Goal: Information Seeking & Learning: Find specific fact

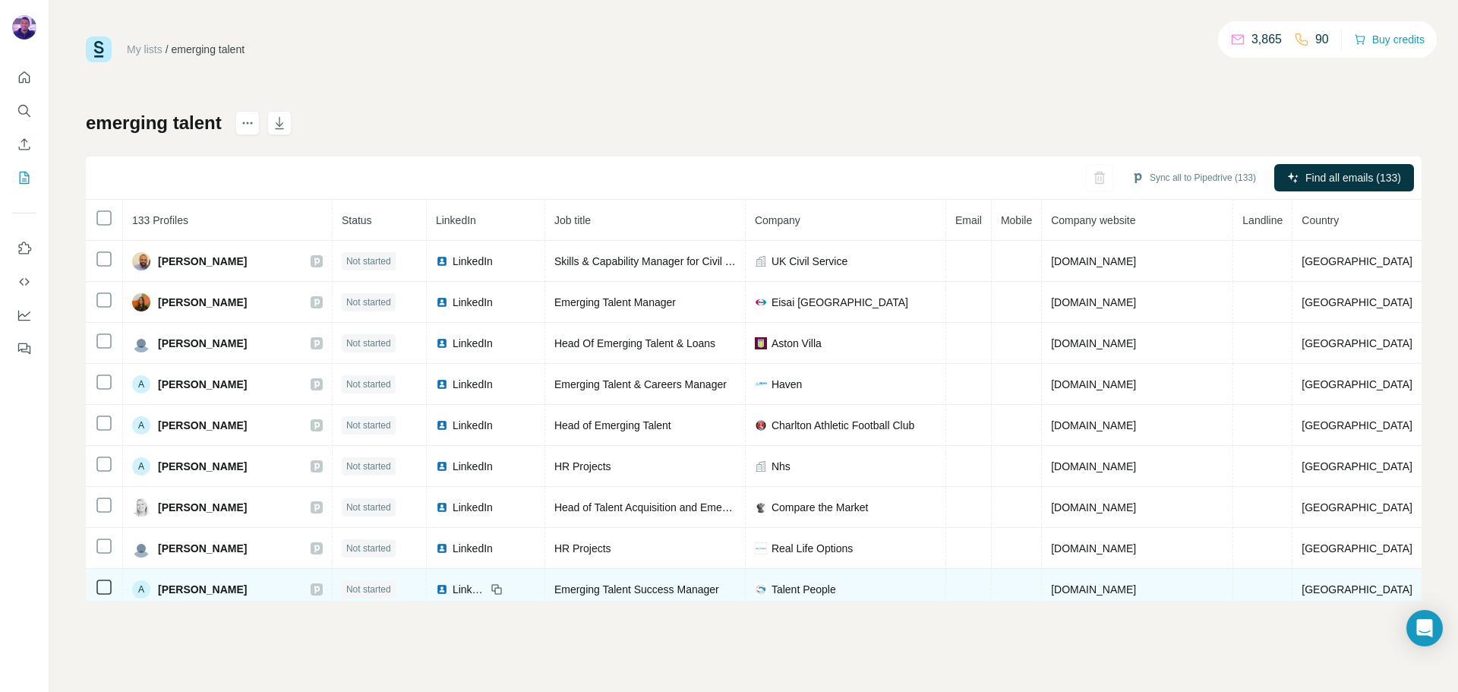
scroll to position [356, 0]
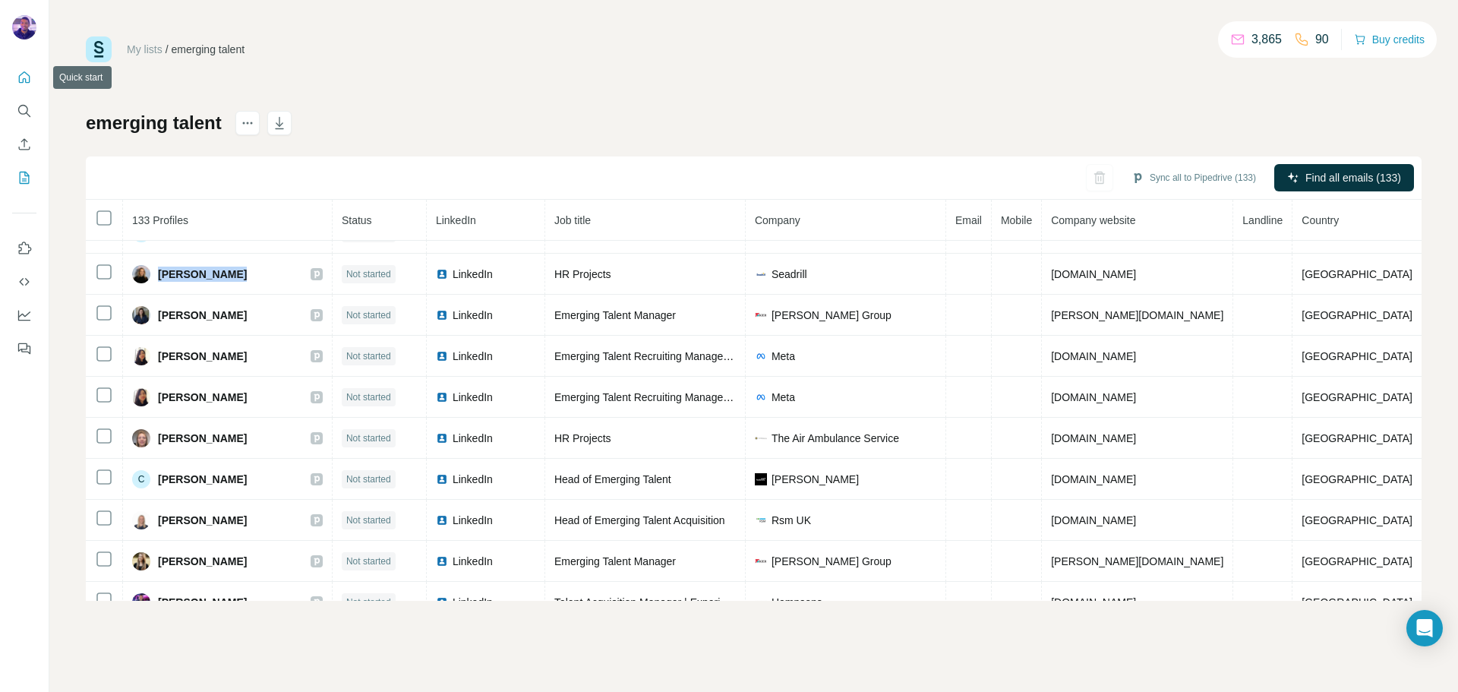
click at [28, 73] on icon "Quick start" at bounding box center [24, 77] width 15 height 15
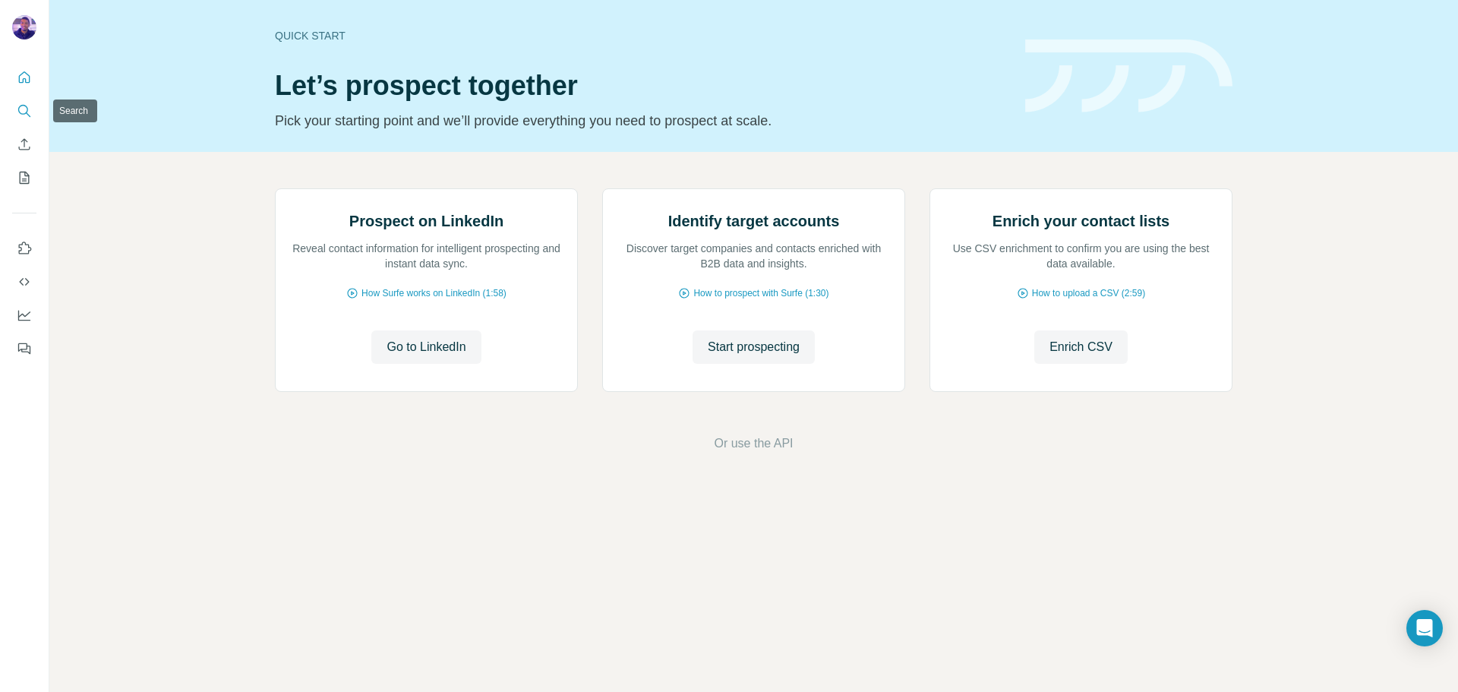
click at [25, 106] on icon "Search" at bounding box center [23, 110] width 10 height 10
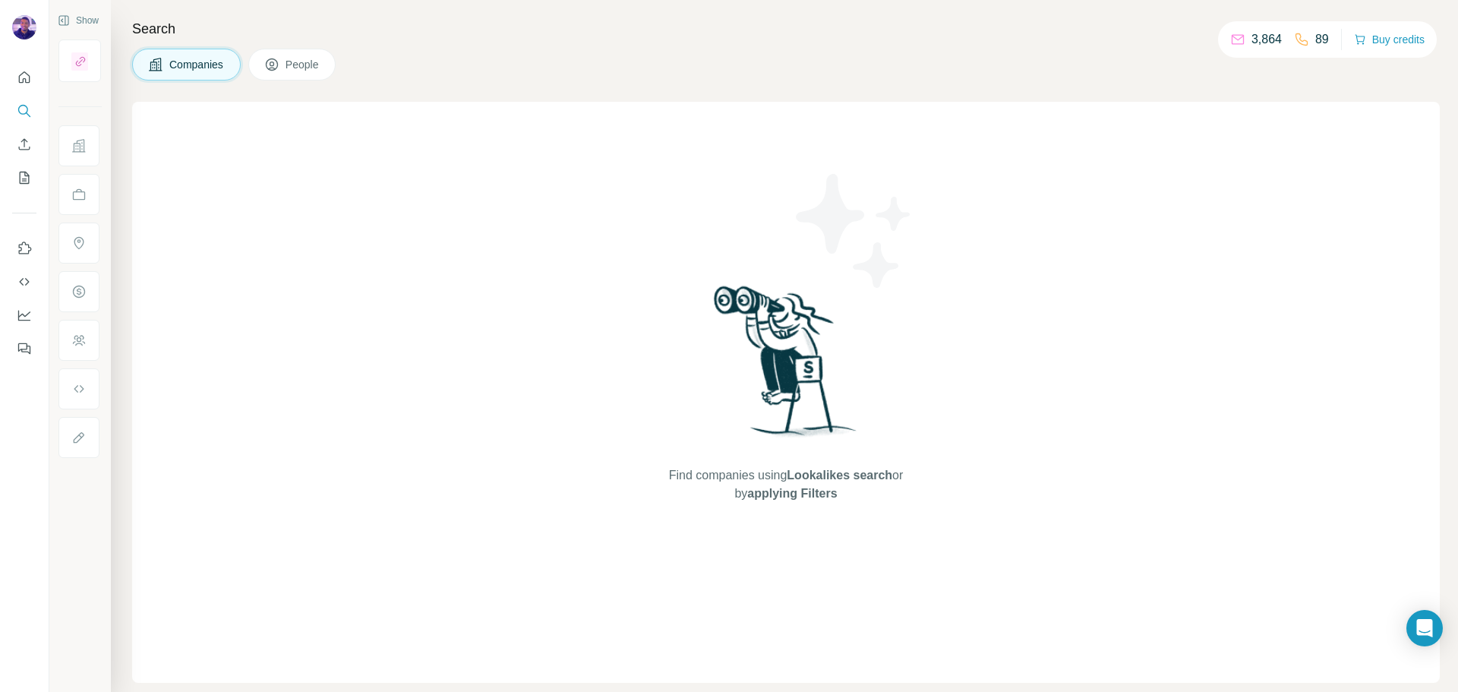
click at [205, 62] on span "Companies" at bounding box center [196, 64] width 55 height 15
click at [289, 68] on span "People" at bounding box center [302, 64] width 35 height 15
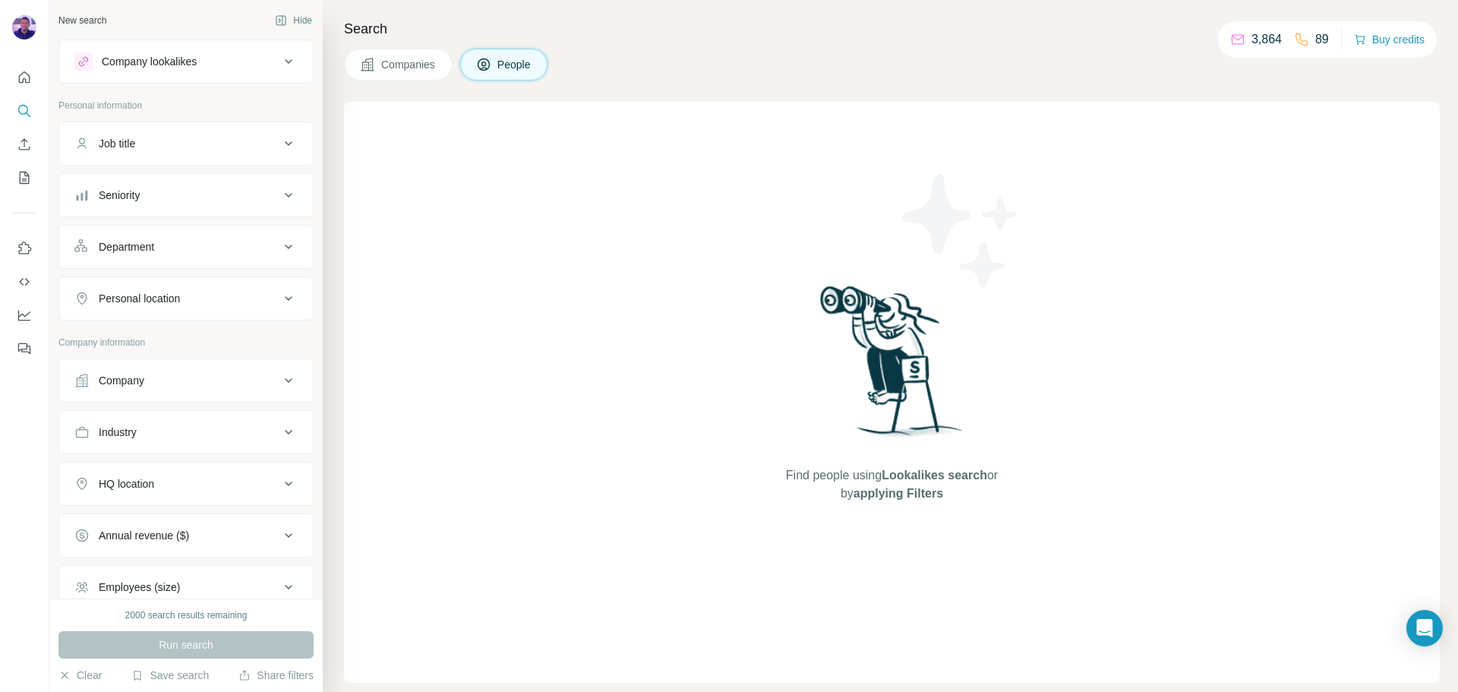
click at [407, 58] on span "Companies" at bounding box center [408, 64] width 55 height 15
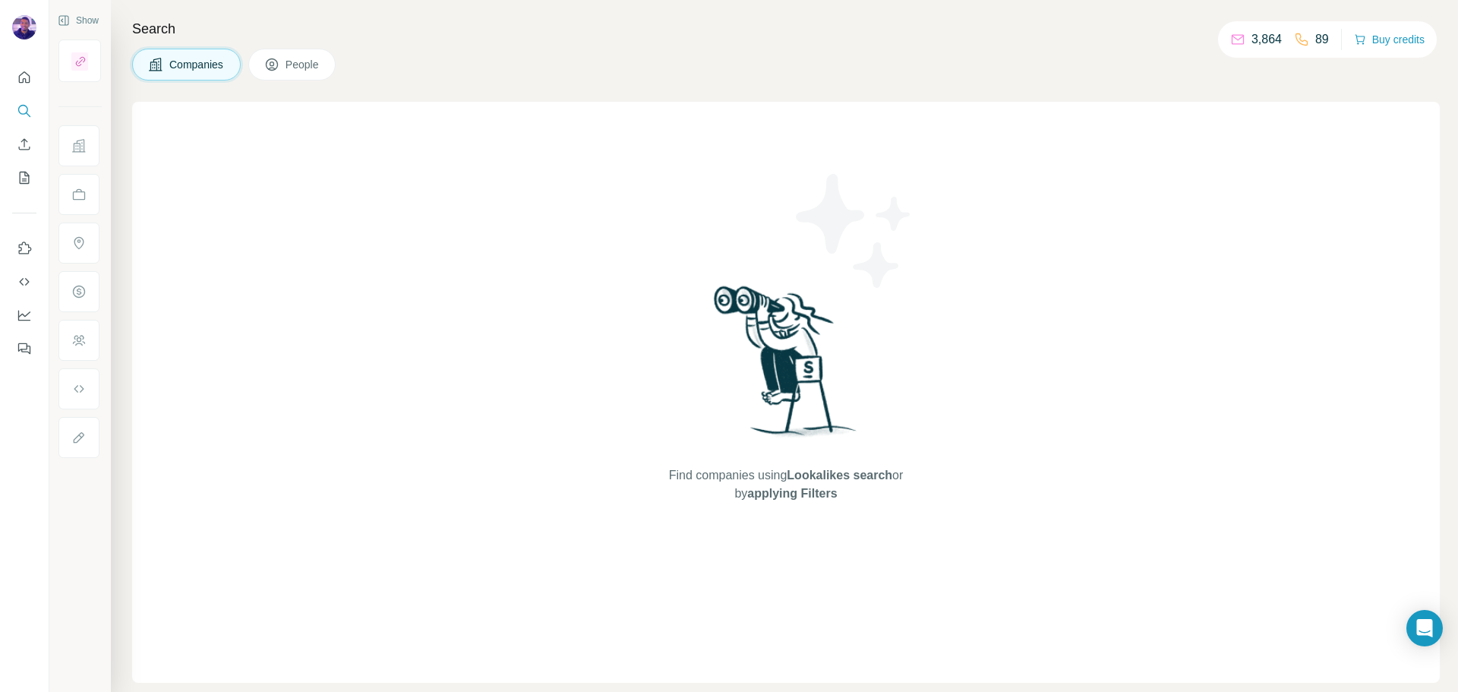
click at [277, 69] on icon at bounding box center [271, 64] width 15 height 15
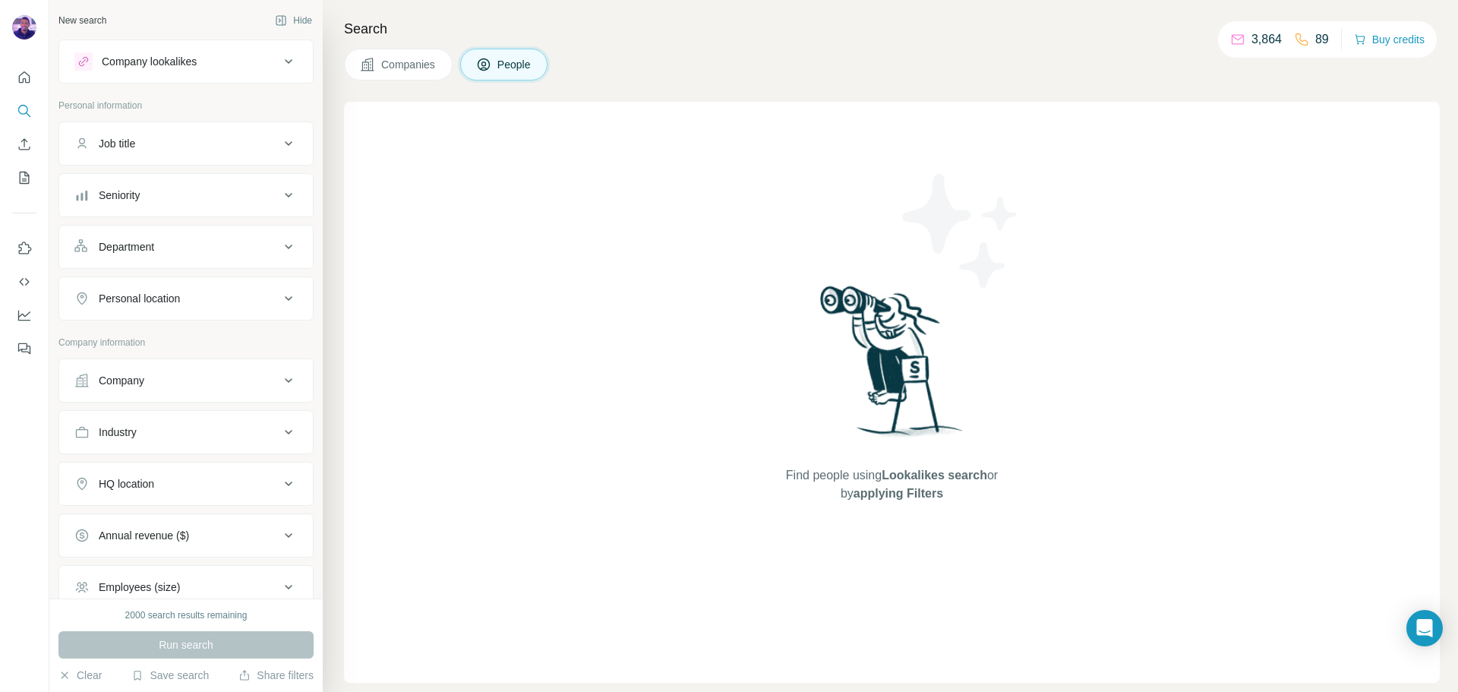
click at [183, 383] on div "Company" at bounding box center [176, 380] width 205 height 15
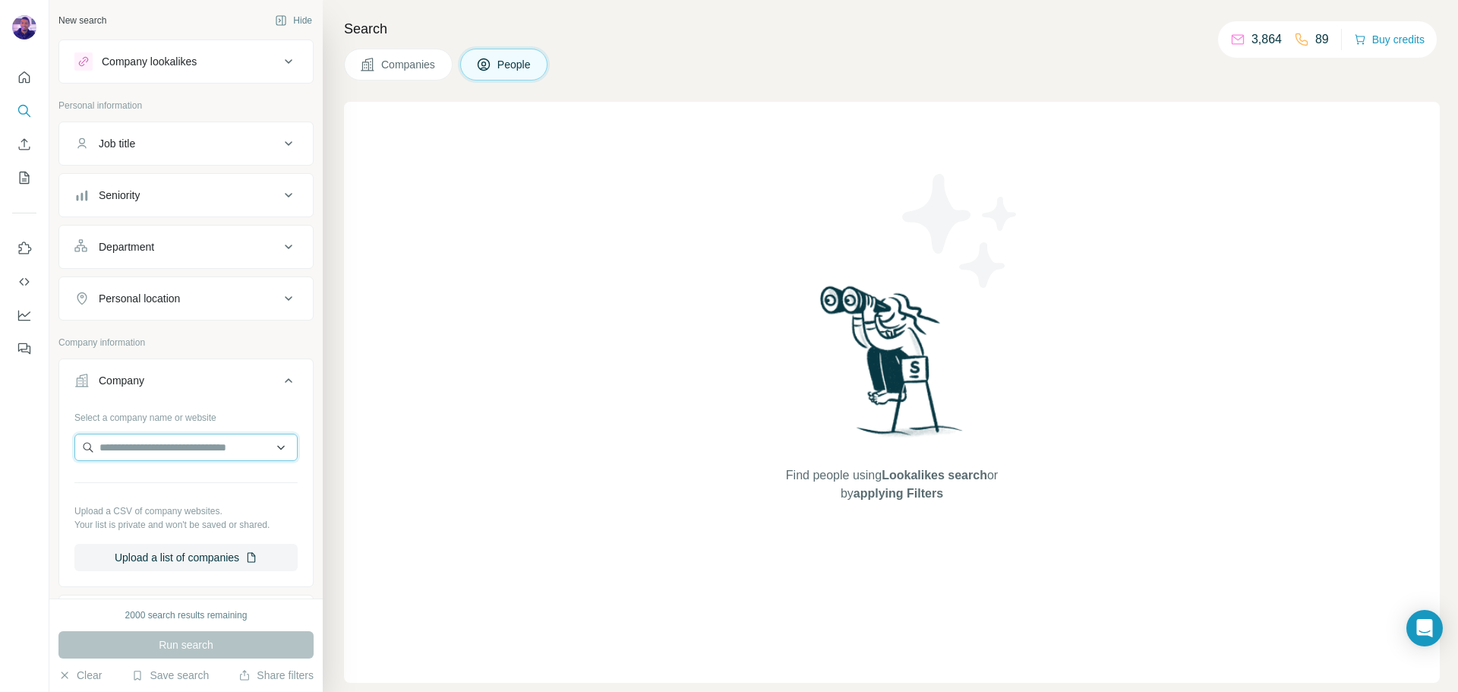
click at [210, 449] on input "text" at bounding box center [185, 446] width 223 height 27
paste input "**********"
type input "**********"
click at [228, 488] on p "Hexagon Housing Association" at bounding box center [188, 481] width 141 height 15
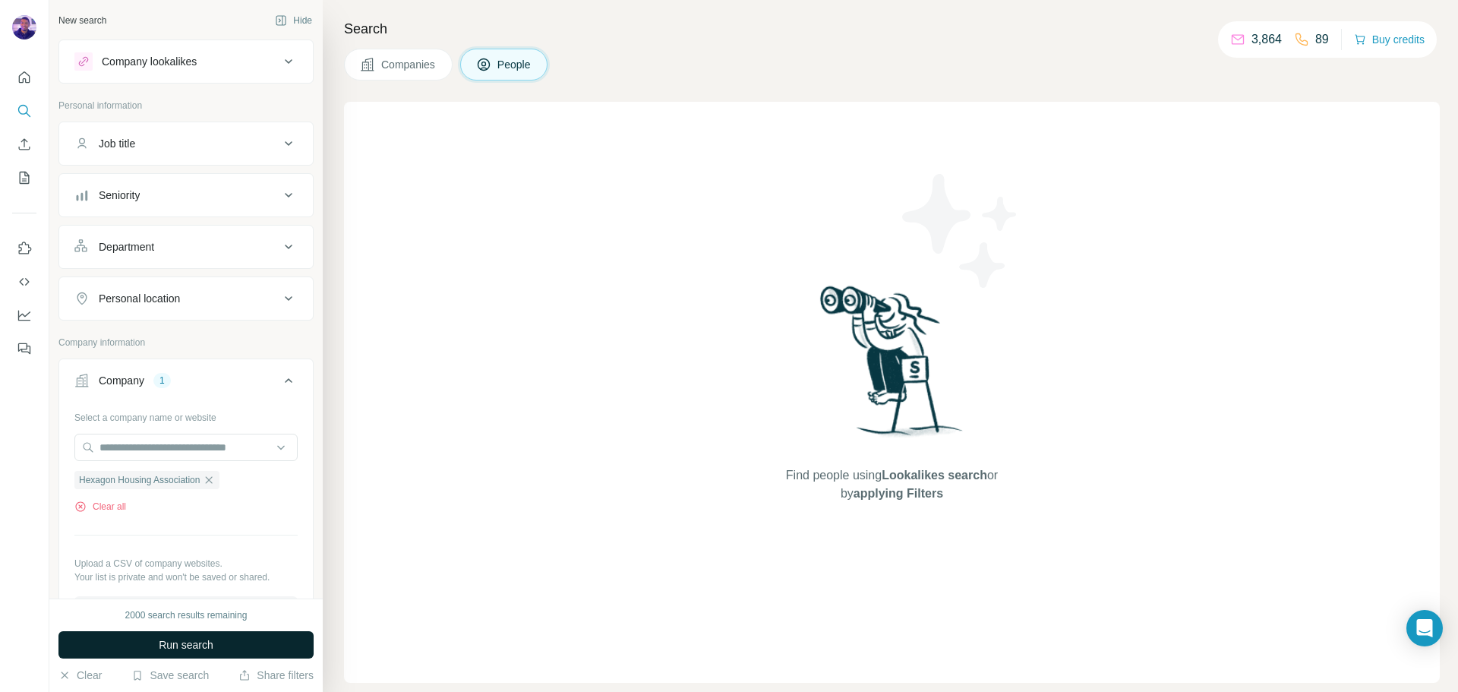
click at [248, 640] on button "Run search" at bounding box center [185, 644] width 255 height 27
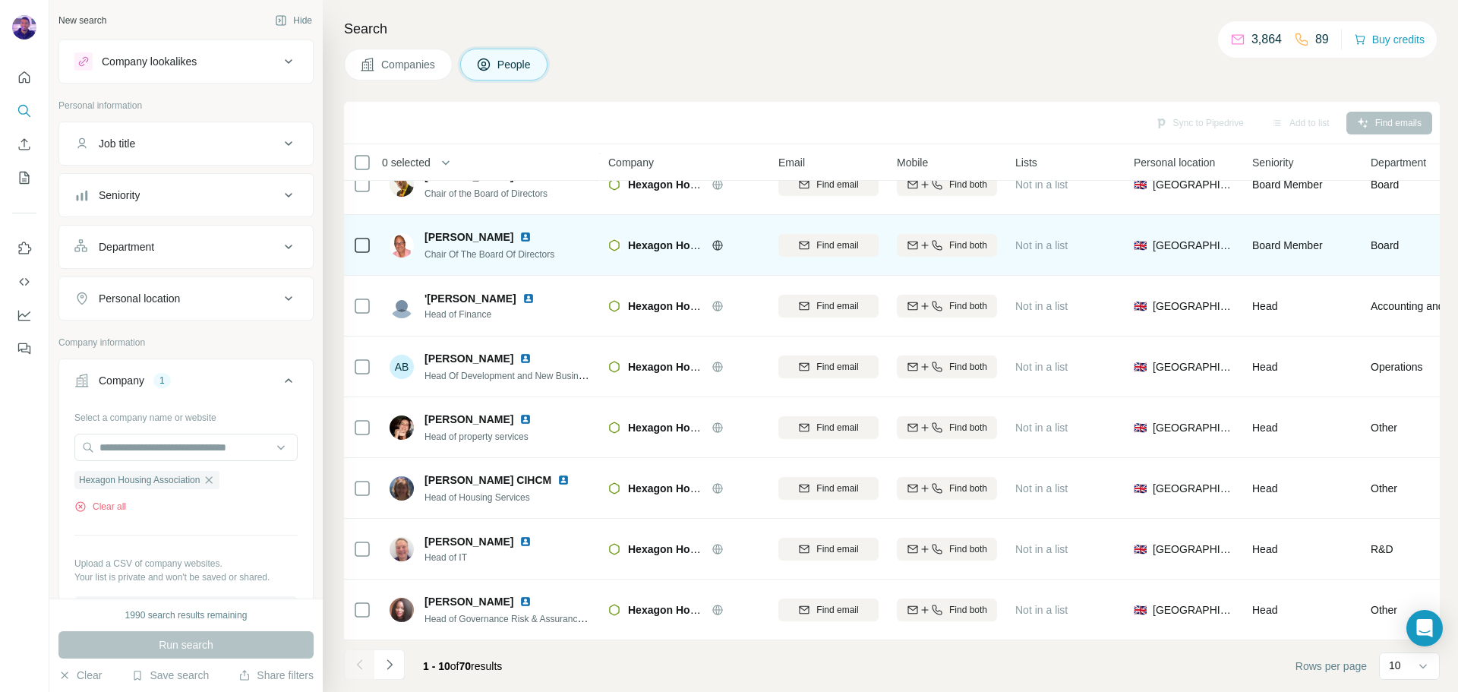
scroll to position [156, 0]
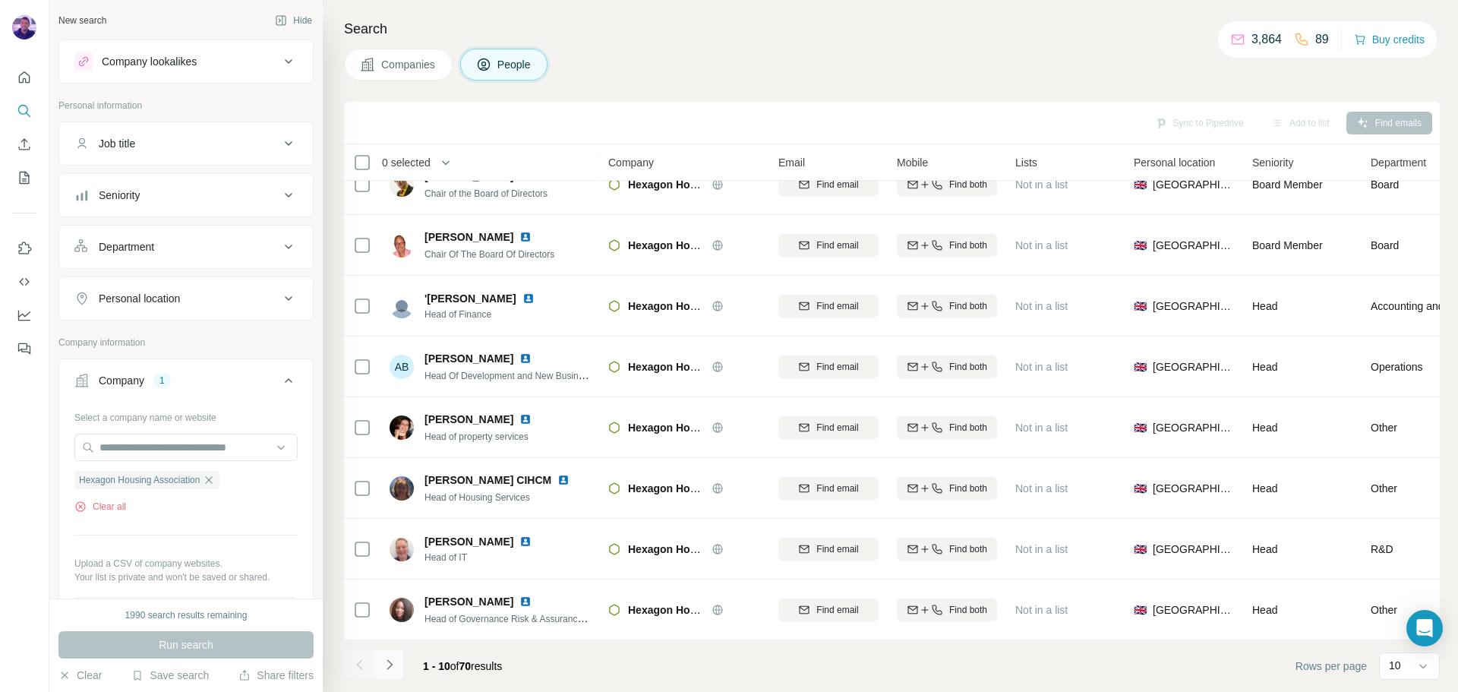
click at [396, 666] on icon "Navigate to next page" at bounding box center [389, 664] width 15 height 15
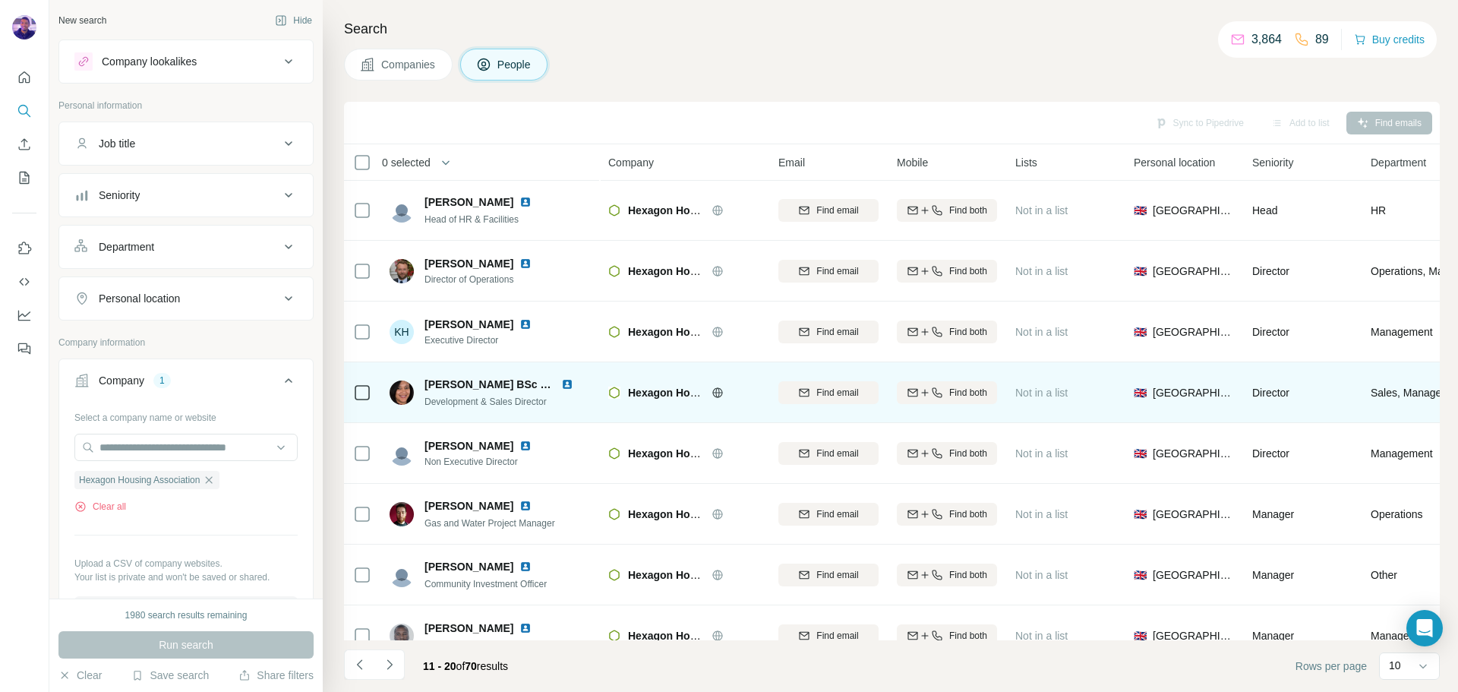
scroll to position [0, 0]
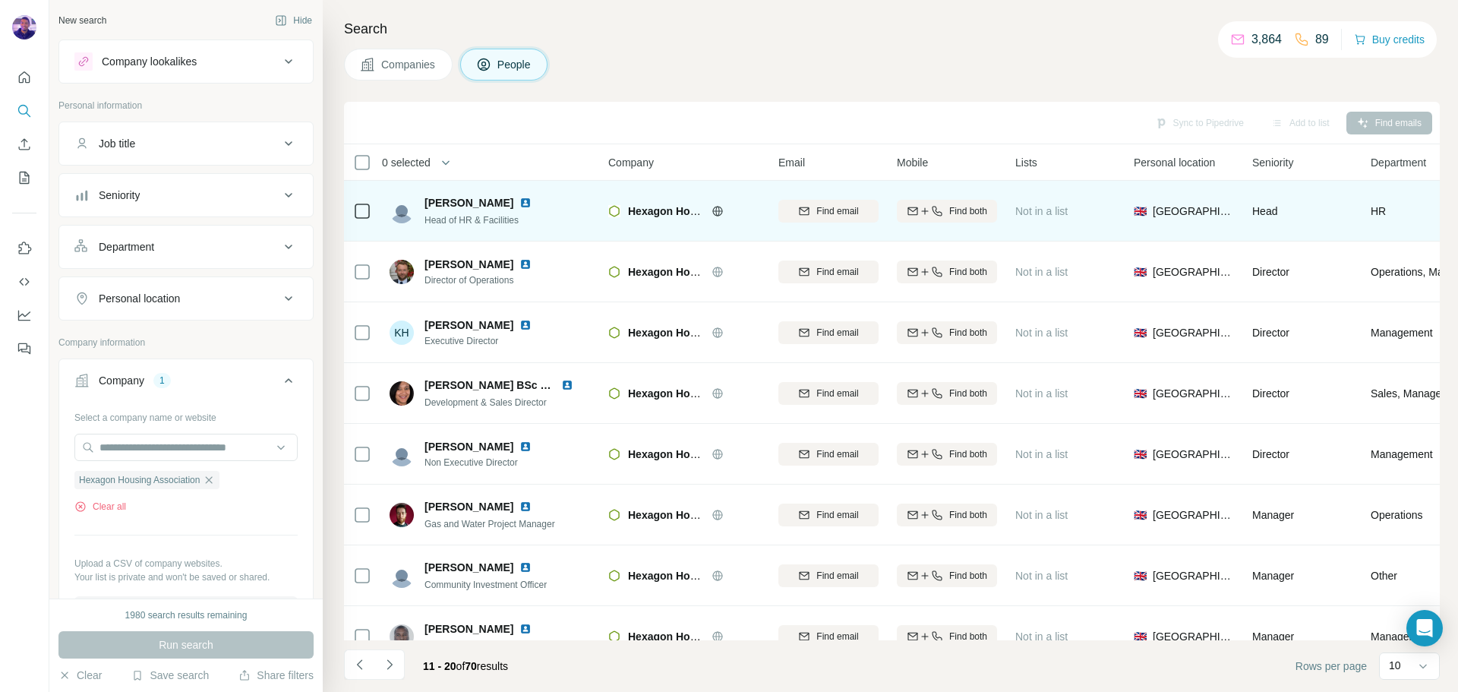
click at [519, 200] on img at bounding box center [525, 203] width 12 height 12
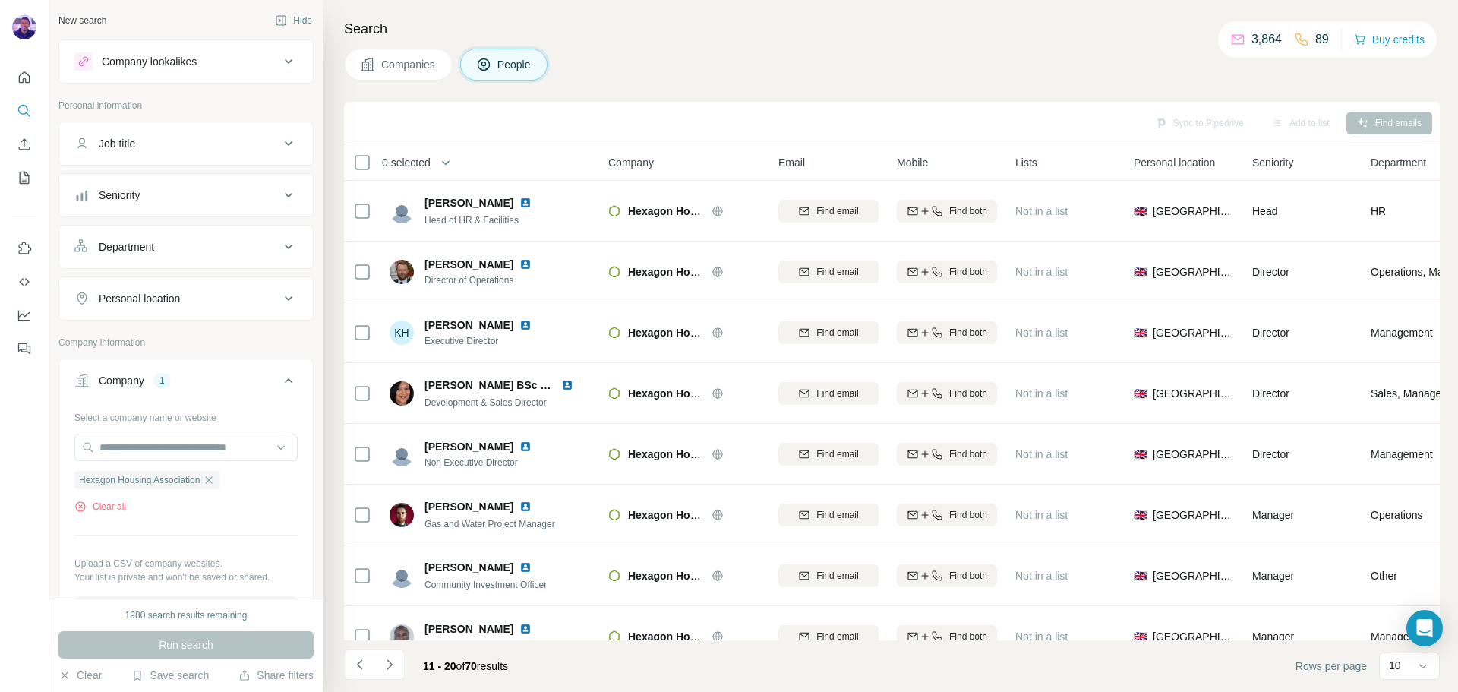
scroll to position [156, 0]
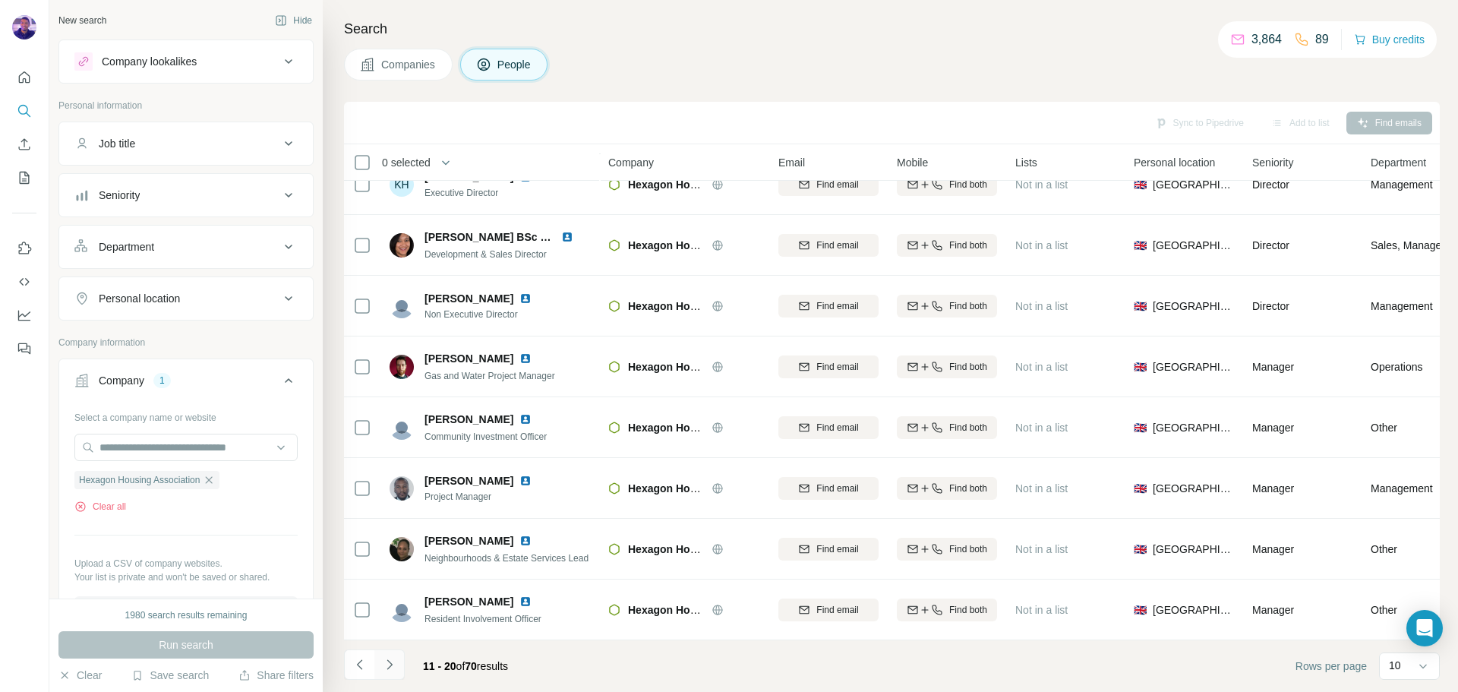
click at [396, 665] on icon "Navigate to next page" at bounding box center [389, 664] width 15 height 15
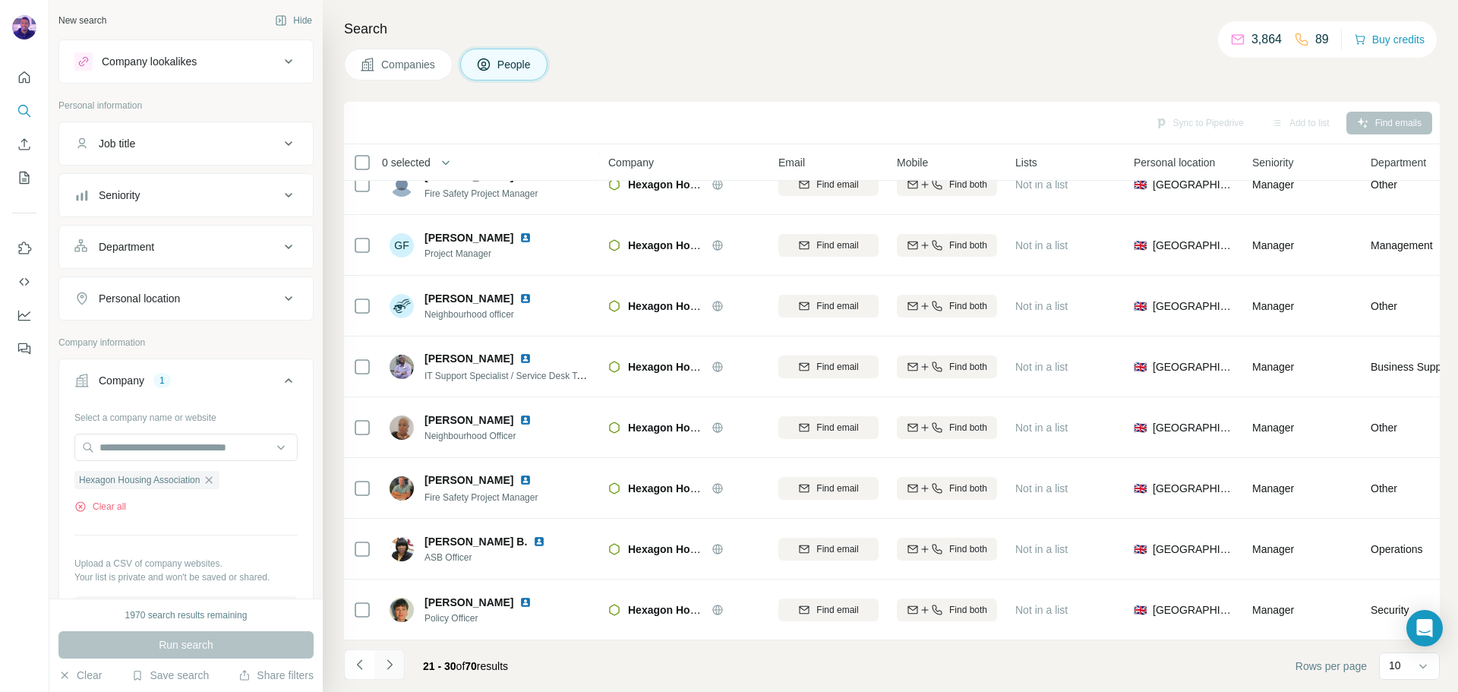
click at [398, 660] on button "Navigate to next page" at bounding box center [389, 664] width 30 height 30
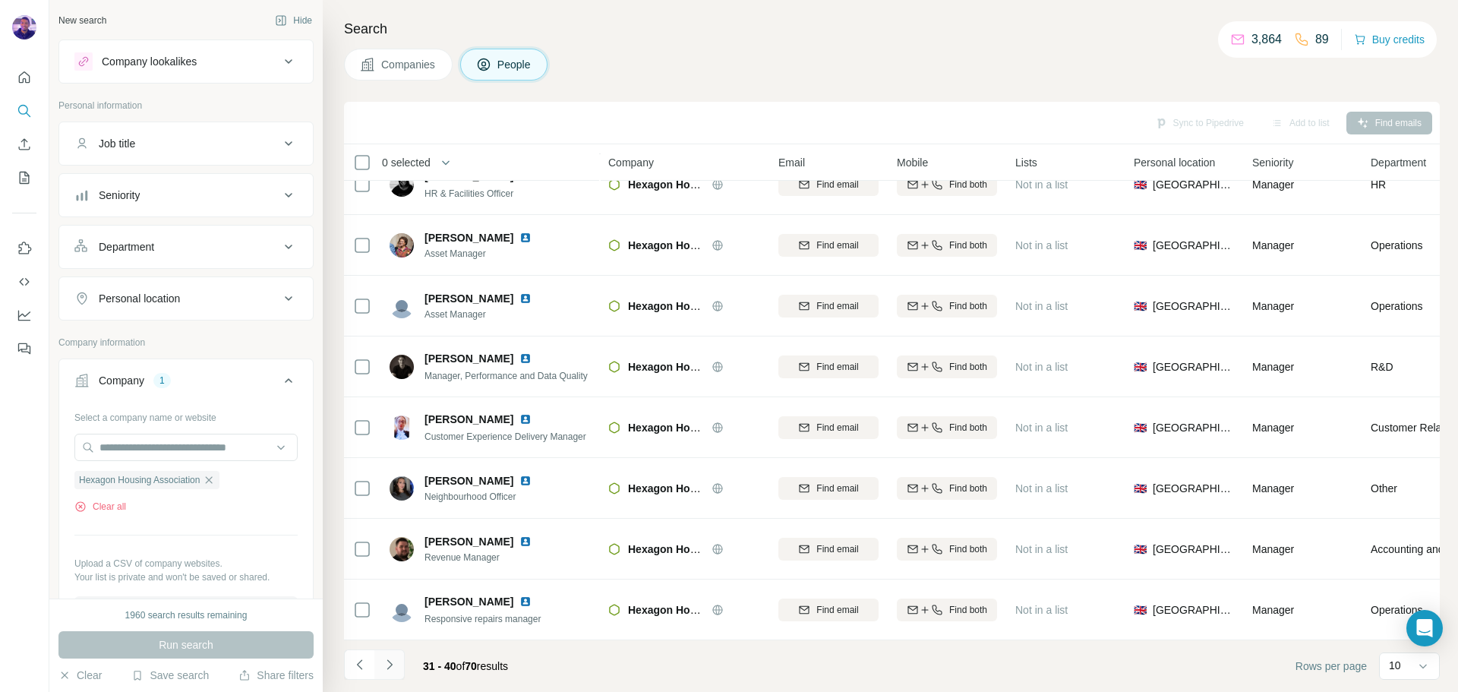
click at [397, 664] on button "Navigate to next page" at bounding box center [389, 664] width 30 height 30
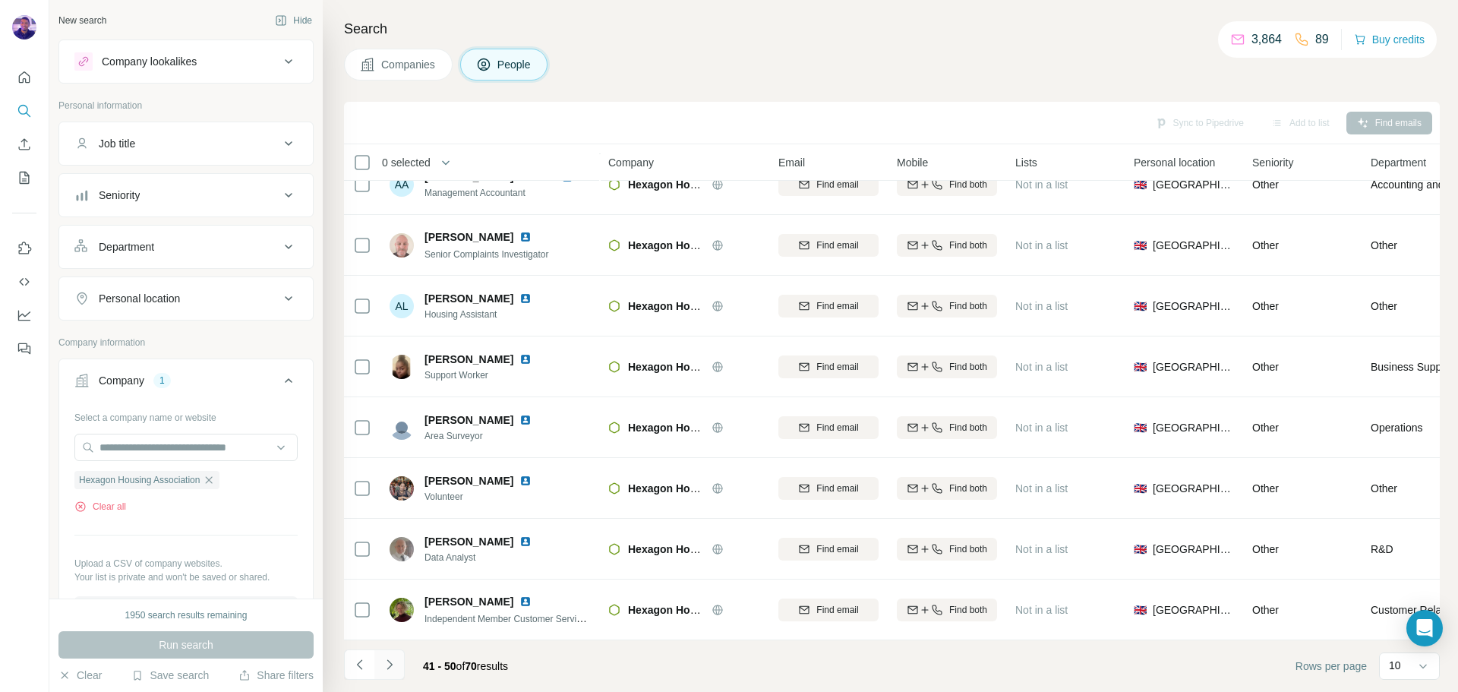
click at [393, 657] on icon "Navigate to next page" at bounding box center [389, 664] width 15 height 15
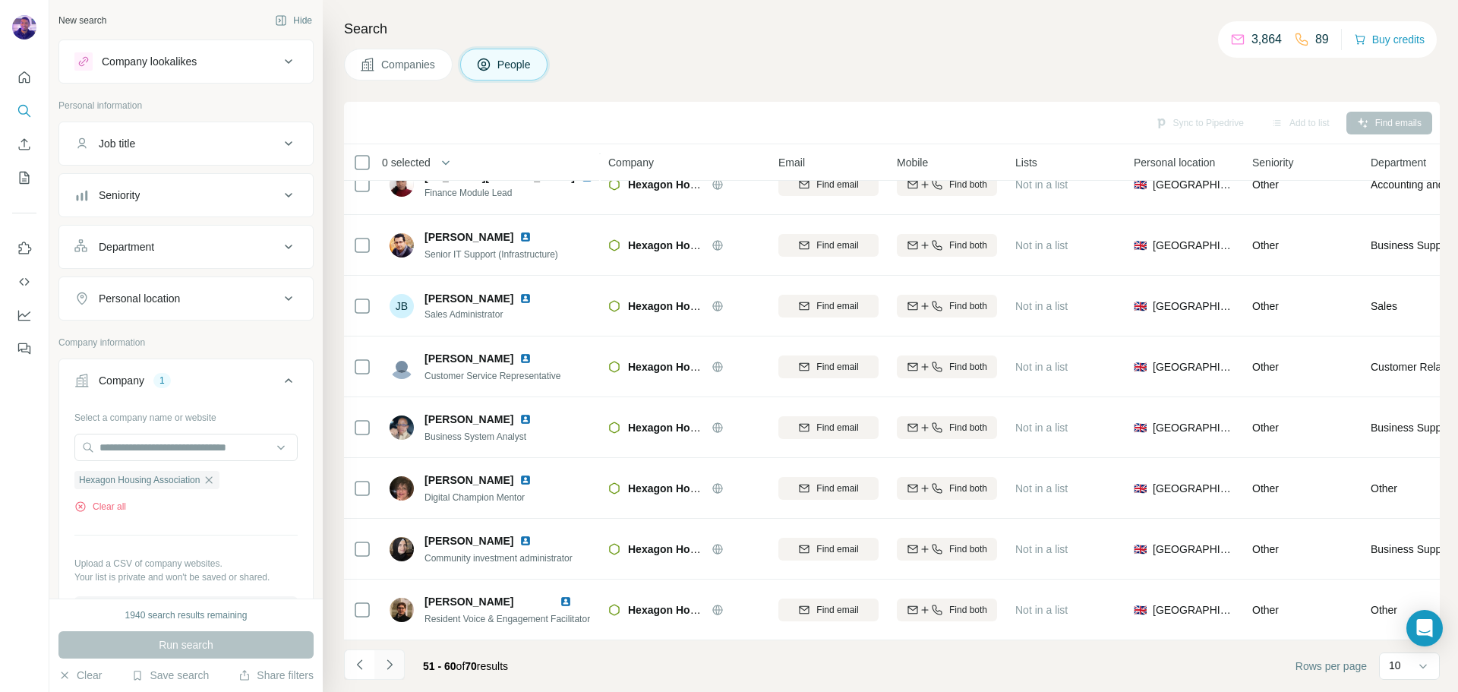
click at [390, 669] on icon "Navigate to next page" at bounding box center [389, 664] width 15 height 15
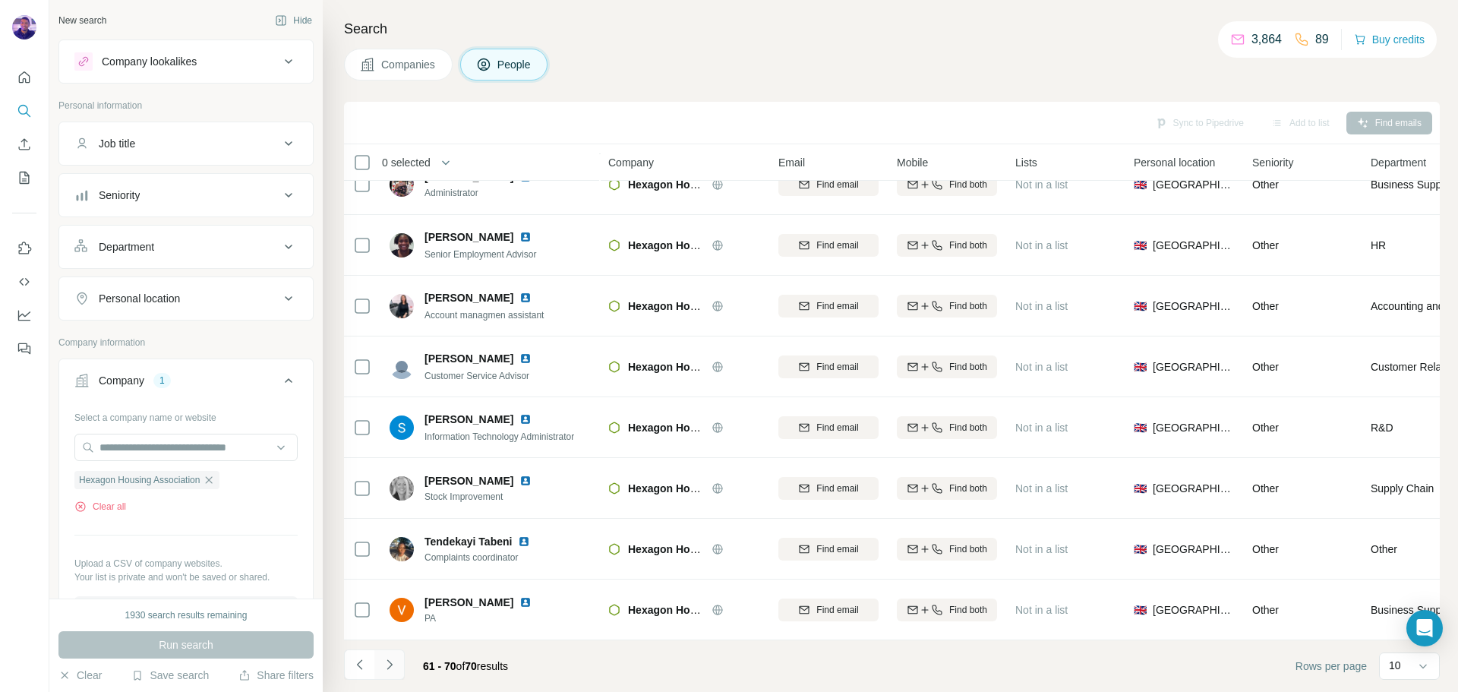
click at [399, 660] on button "Navigate to next page" at bounding box center [389, 664] width 30 height 30
